Goal: Find specific page/section: Find specific page/section

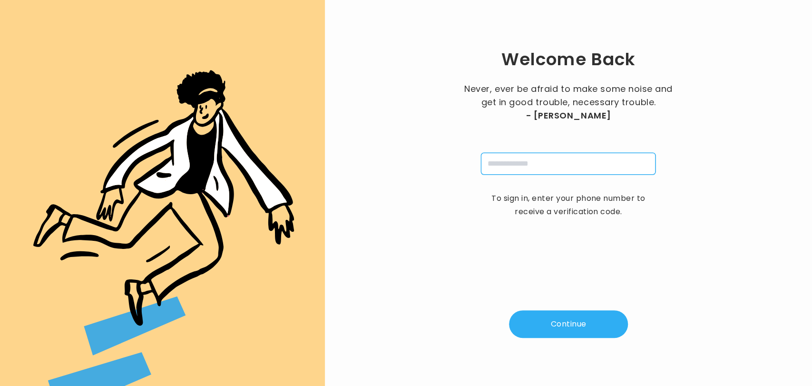
click at [504, 168] on input "tel" at bounding box center [568, 164] width 175 height 22
type input "**********"
click at [542, 313] on button "Continue" at bounding box center [568, 324] width 119 height 28
click at [646, 242] on div "Welcome Back Never, ever be afraid to make some noise and get in good trouble, …" at bounding box center [568, 192] width 457 height 355
click at [521, 165] on input "pin" at bounding box center [522, 164] width 22 height 22
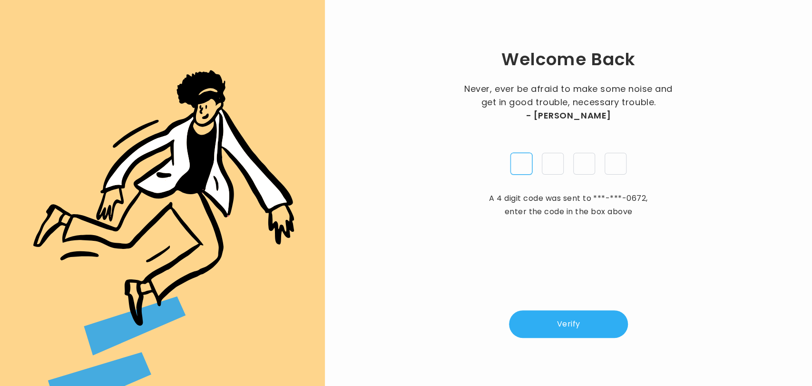
type input "*"
click at [561, 337] on div "Welcome Back Never, ever be afraid to make some noise and get in good trouble, …" at bounding box center [568, 192] width 457 height 355
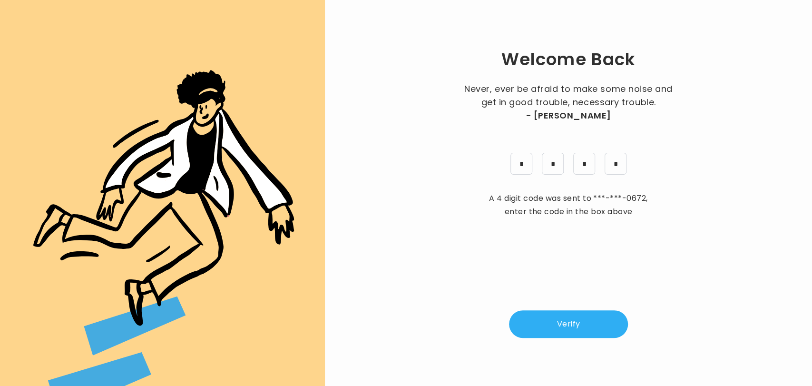
click at [586, 325] on button "Verify" at bounding box center [568, 324] width 119 height 28
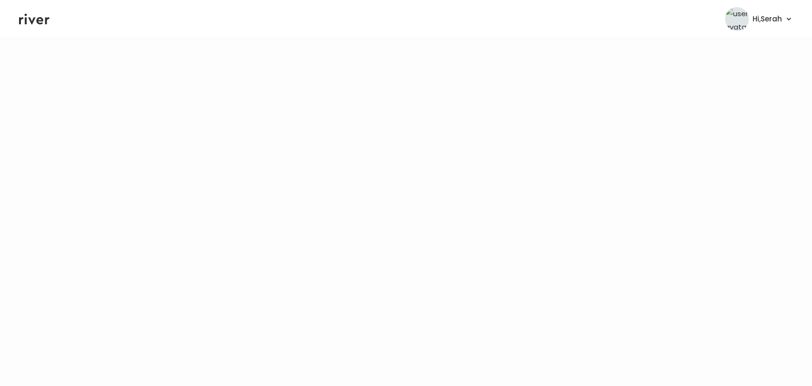
click at [33, 20] on icon at bounding box center [34, 19] width 30 height 11
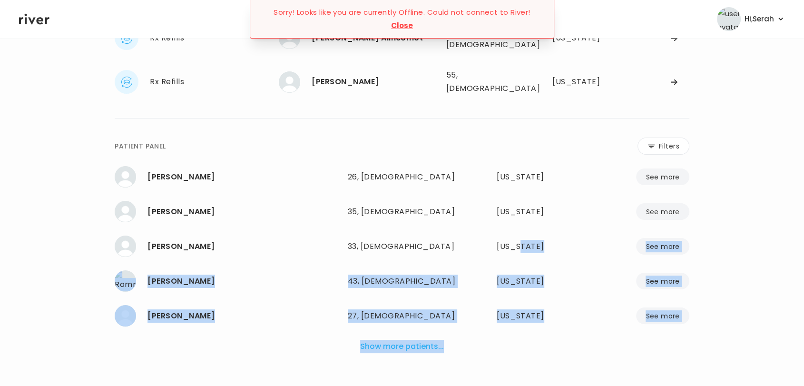
drag, startPoint x: 560, startPoint y: 356, endPoint x: 796, endPoint y: 410, distance: 242.2
click at [796, 253] on html "**********" at bounding box center [402, 60] width 804 height 386
click at [594, 233] on div "[PERSON_NAME] 33, [DEMOGRAPHIC_DATA] See more 33, [DEMOGRAPHIC_DATA] [US_STATE]…" at bounding box center [402, 245] width 575 height 25
